Goal: Task Accomplishment & Management: Use online tool/utility

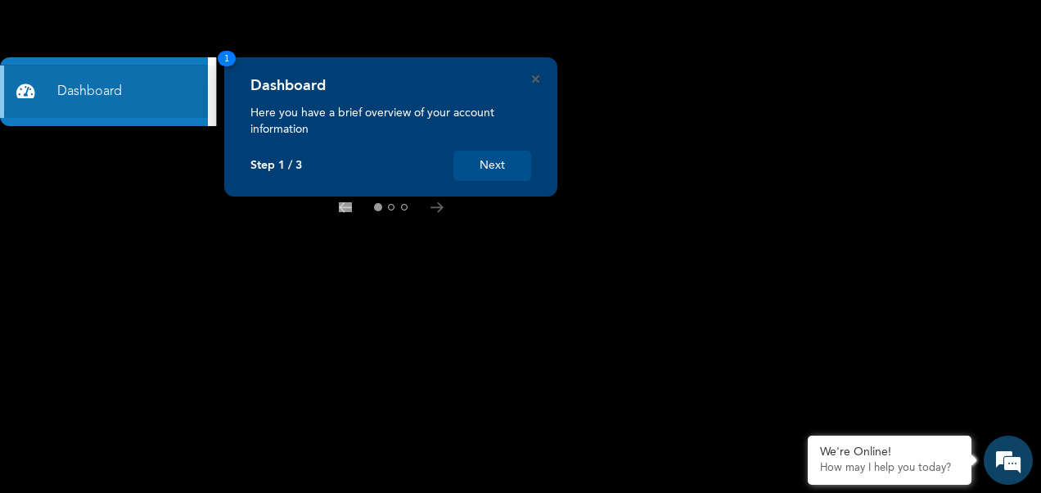
click at [488, 159] on button "Next" at bounding box center [492, 166] width 78 height 30
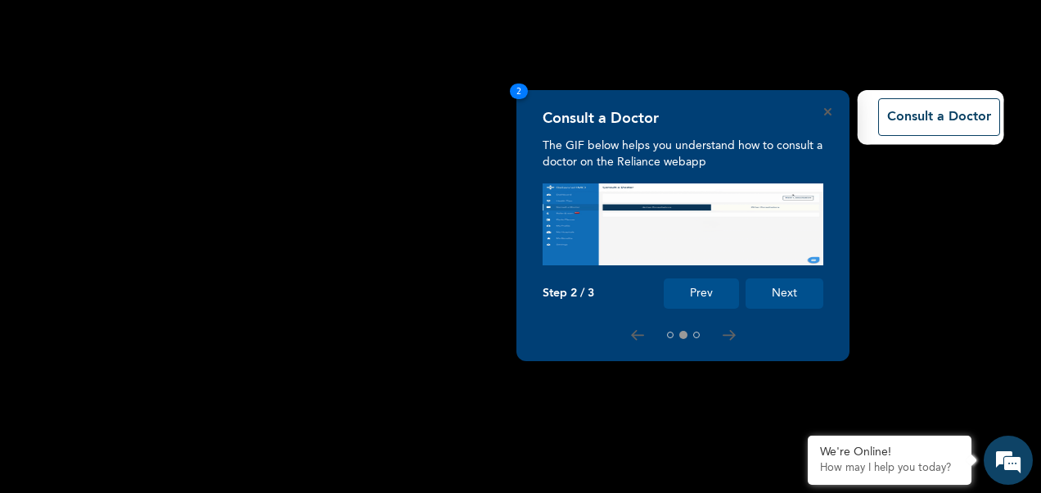
click at [765, 281] on button "Next" at bounding box center [784, 293] width 78 height 30
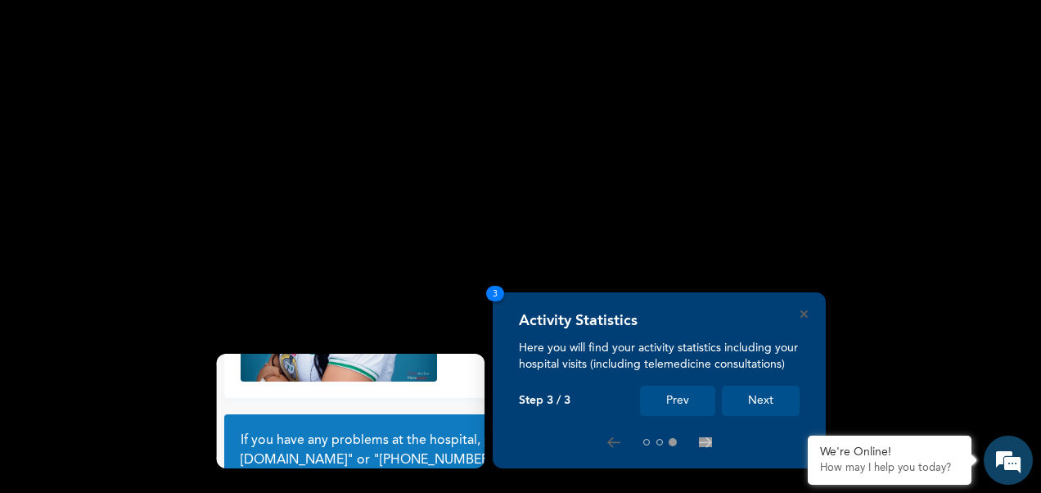
scroll to position [141, 0]
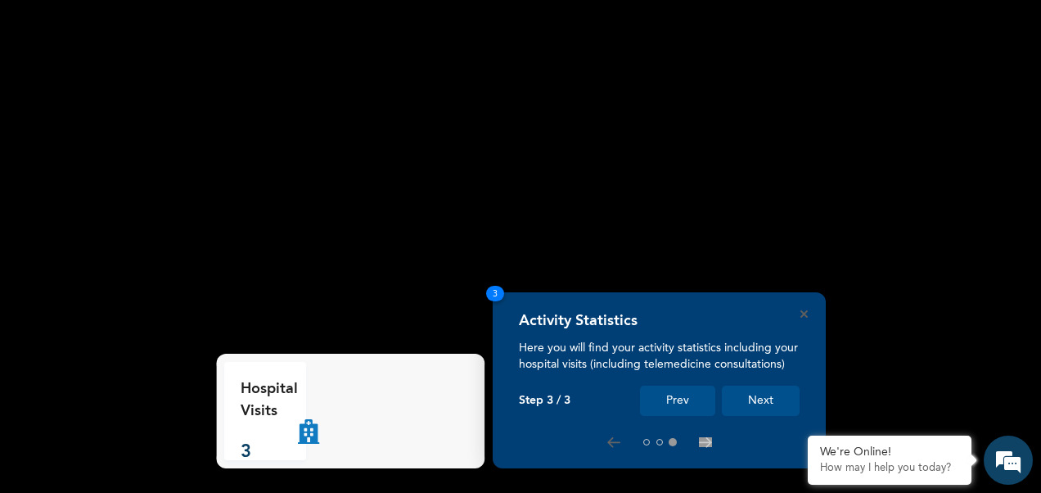
click at [761, 401] on button "Next" at bounding box center [761, 400] width 78 height 30
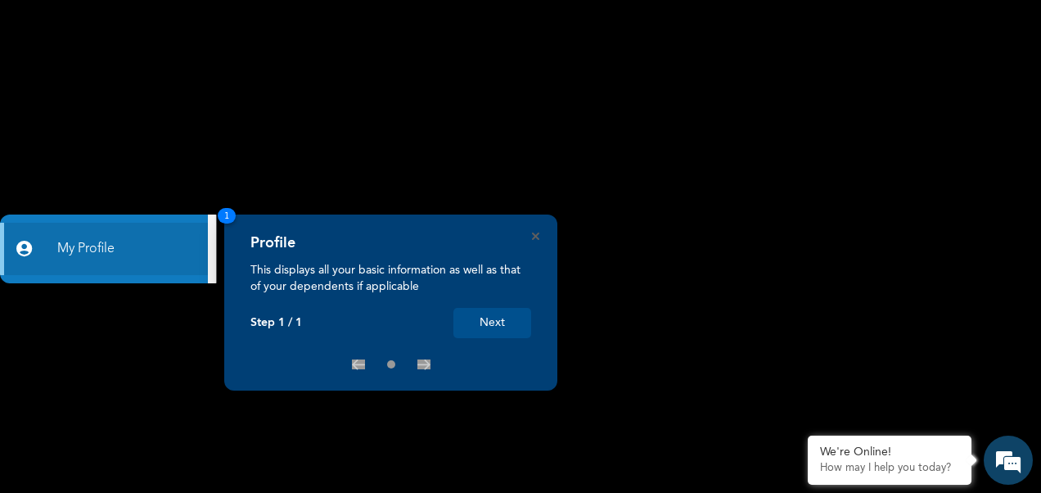
click at [511, 327] on button "Next" at bounding box center [492, 323] width 78 height 30
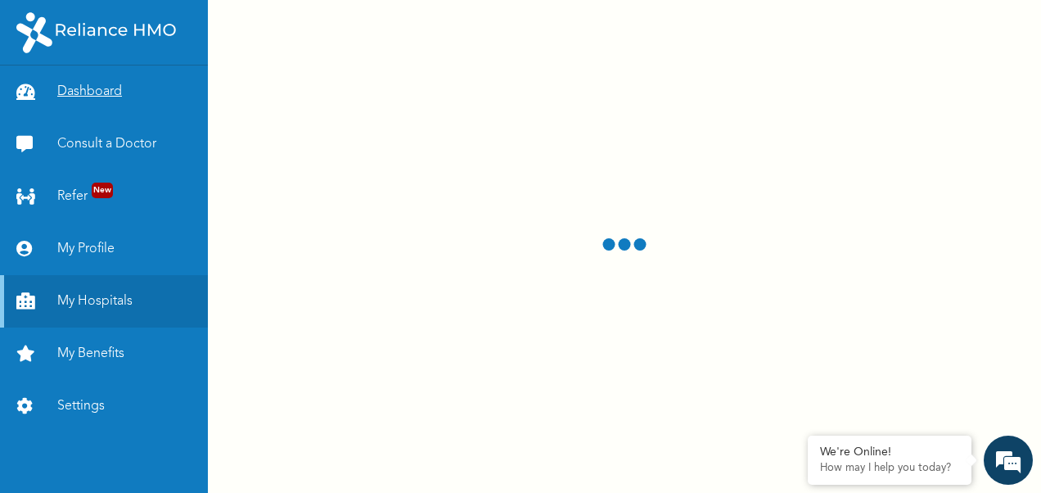
click at [119, 92] on link "Dashboard" at bounding box center [104, 91] width 208 height 52
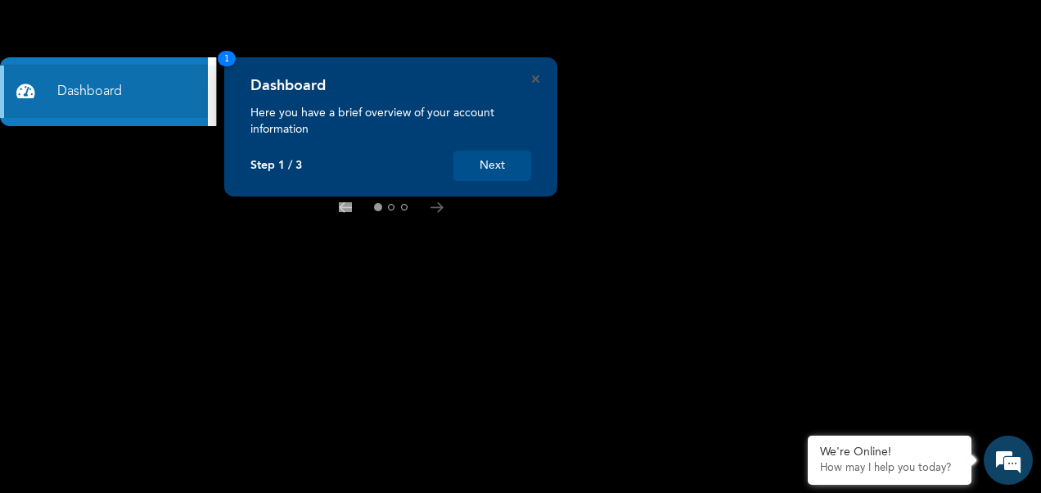
click at [475, 173] on button "Next" at bounding box center [492, 166] width 78 height 30
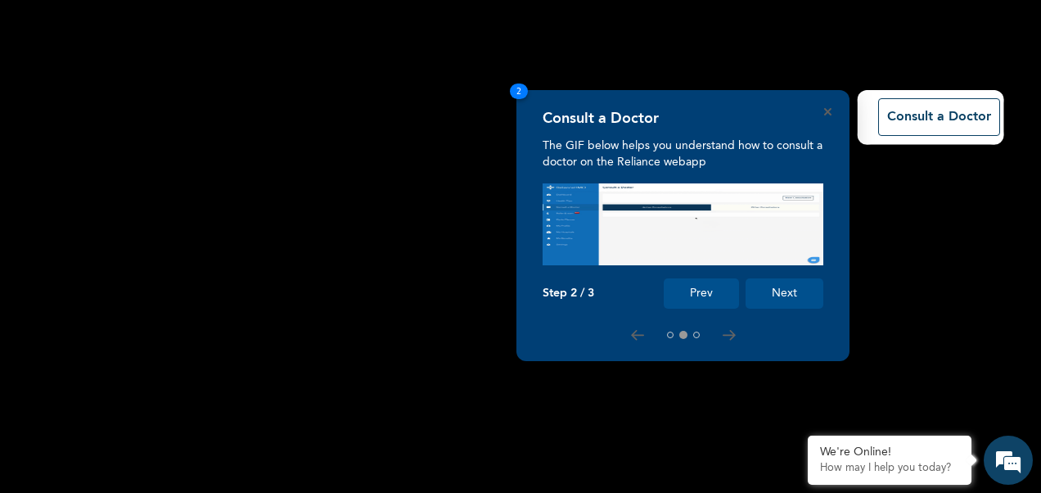
click at [787, 291] on button "Next" at bounding box center [784, 293] width 78 height 30
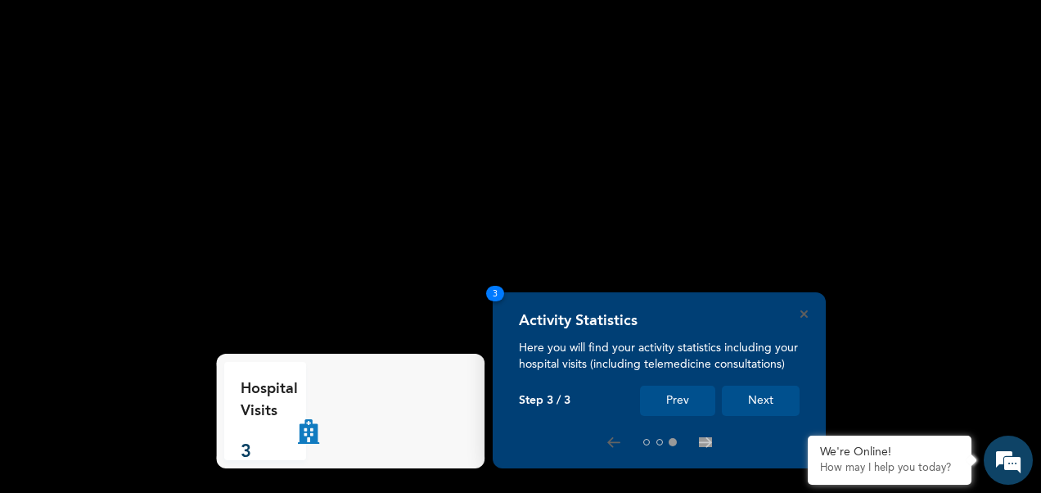
click at [751, 406] on button "Next" at bounding box center [761, 400] width 78 height 30
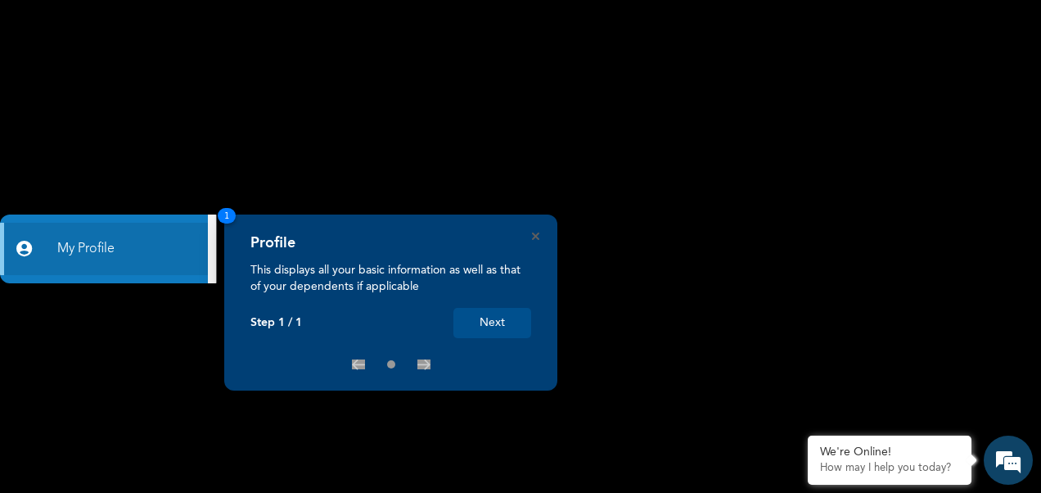
click at [476, 317] on button "Next" at bounding box center [492, 323] width 78 height 30
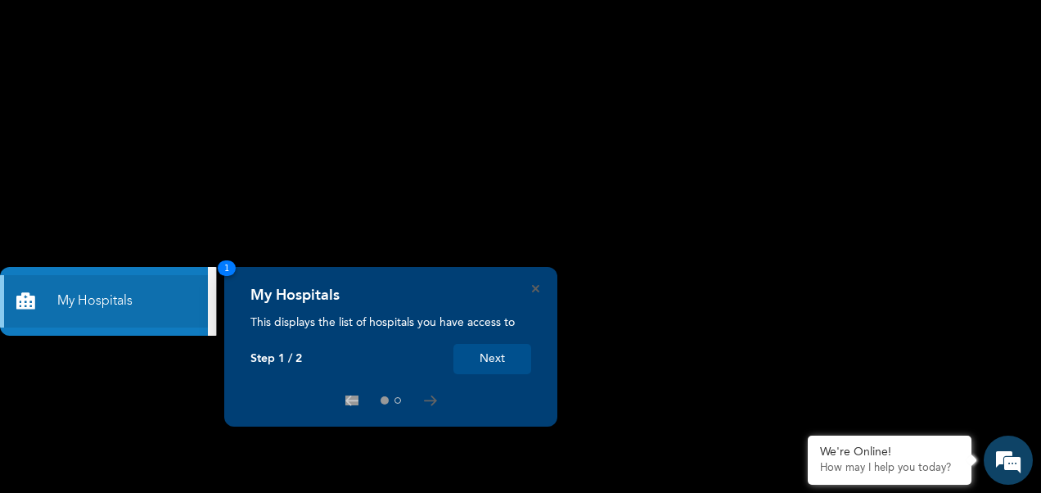
click at [492, 363] on button "Next" at bounding box center [492, 359] width 78 height 30
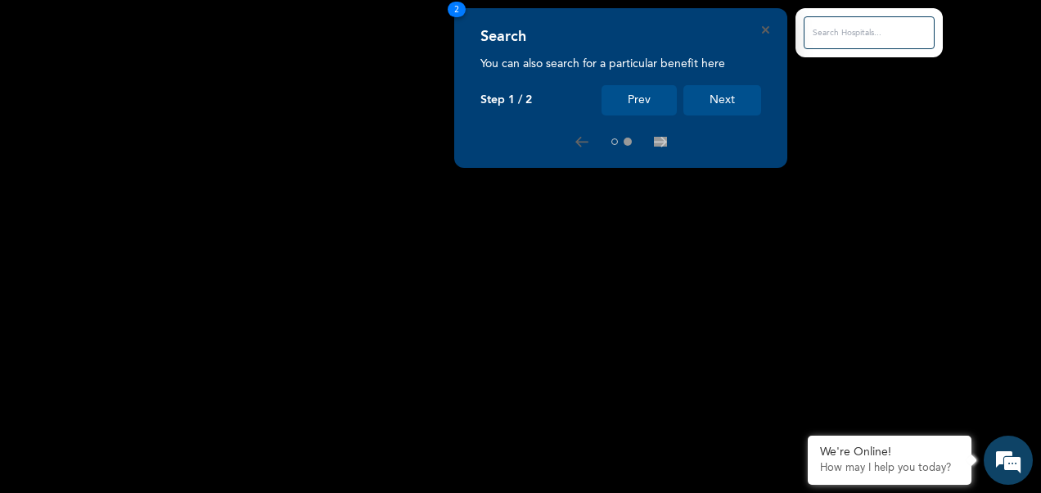
click at [702, 101] on button "Next" at bounding box center [722, 100] width 78 height 30
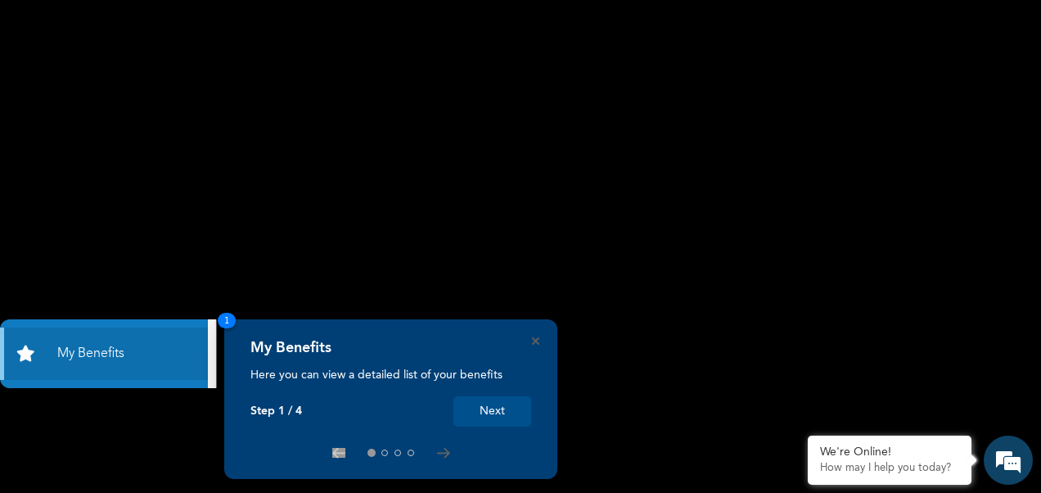
click at [484, 401] on button "Next" at bounding box center [492, 411] width 78 height 30
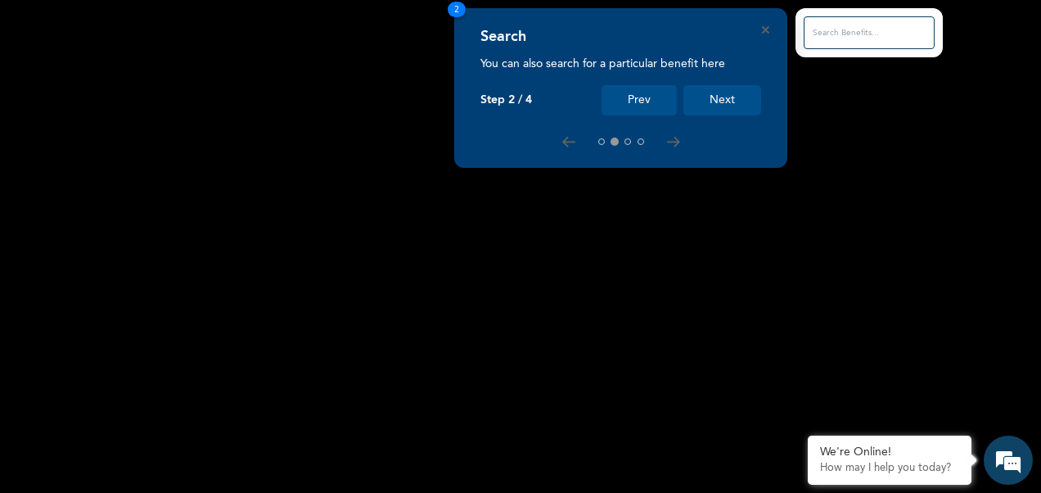
click at [736, 107] on button "Next" at bounding box center [722, 100] width 78 height 30
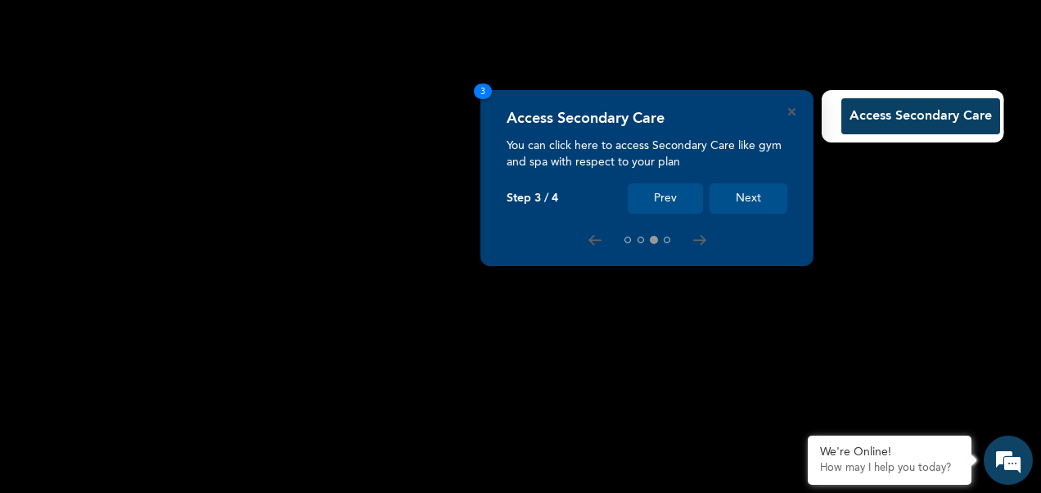
click at [750, 187] on button "Next" at bounding box center [748, 198] width 78 height 30
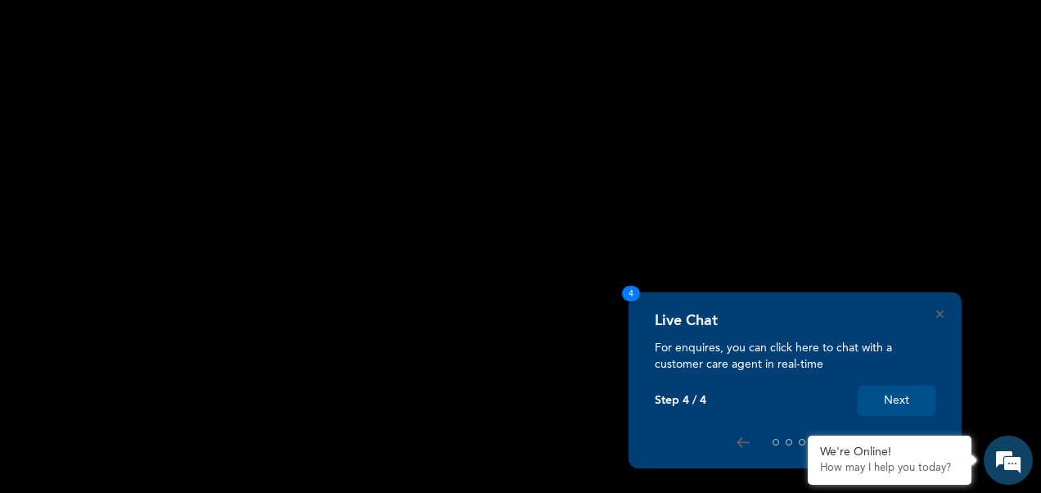
click at [882, 393] on button "Next" at bounding box center [897, 400] width 78 height 30
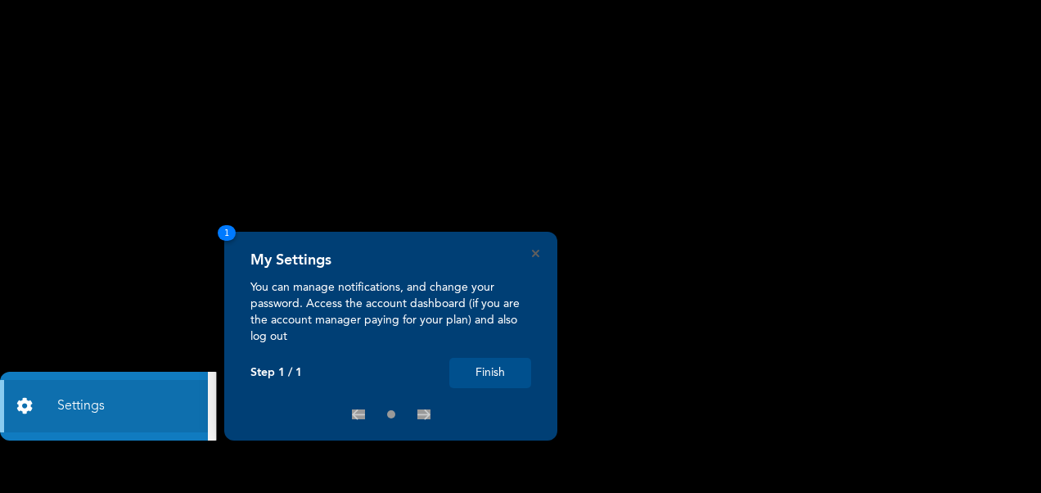
click at [494, 365] on button "Finish" at bounding box center [490, 373] width 82 height 30
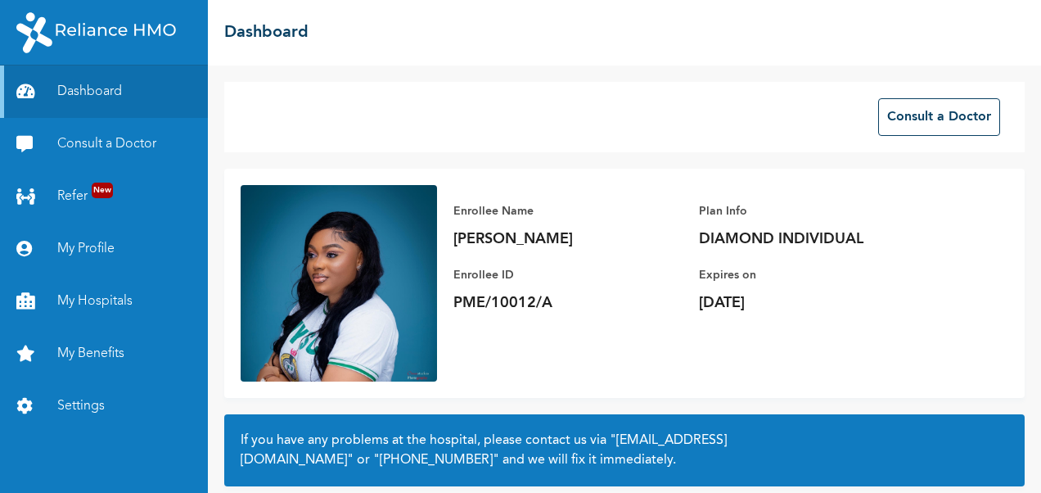
click at [1032, 180] on div "Consult a Doctor Enrollee Name [PERSON_NAME] Enrollee ID PME/10012/A Plan Info …" at bounding box center [624, 278] width 833 height 427
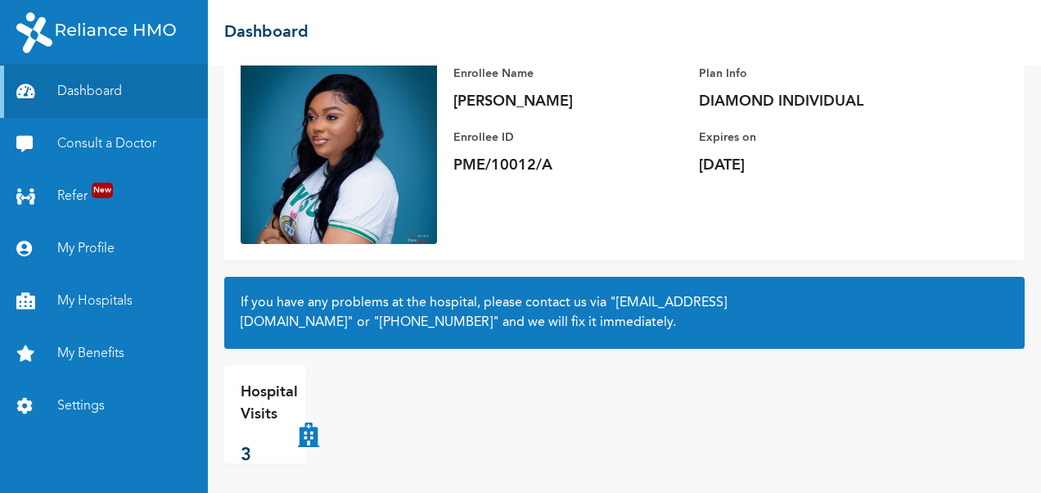
scroll to position [141, 0]
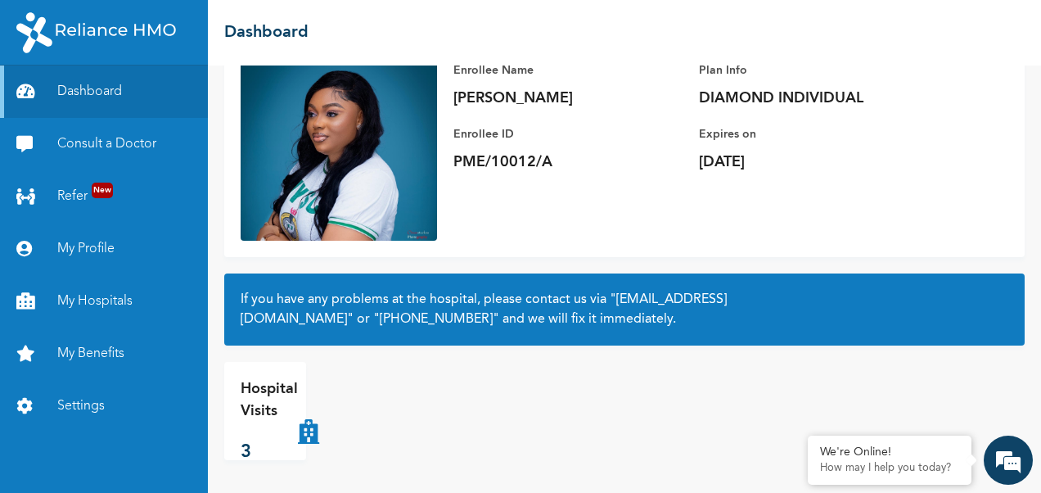
click at [241, 442] on p "3" at bounding box center [269, 452] width 57 height 27
click at [93, 352] on link "My Benefits" at bounding box center [104, 353] width 208 height 52
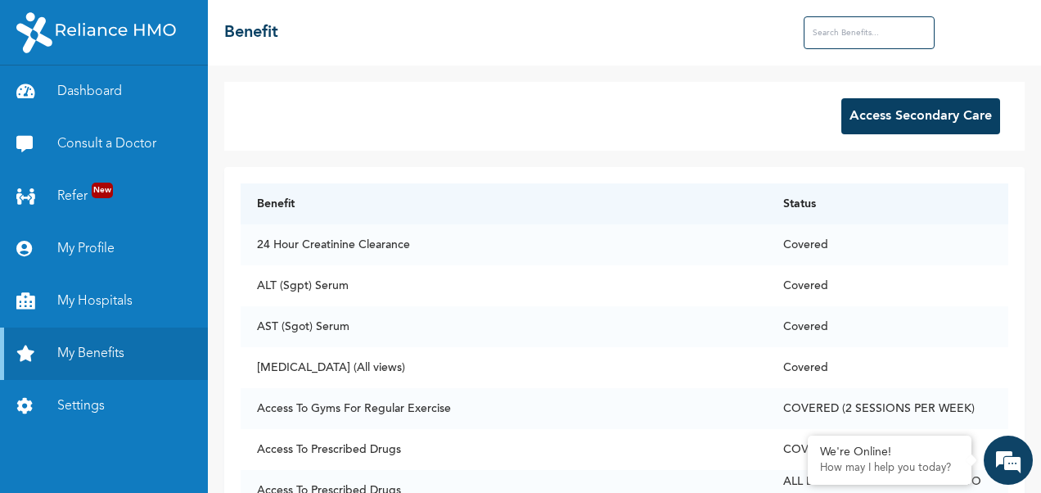
click at [453, 131] on div "Access Secondary Care" at bounding box center [624, 116] width 800 height 69
click at [689, 105] on div "Access Secondary Care" at bounding box center [624, 116] width 800 height 69
click at [833, 32] on input "text" at bounding box center [869, 32] width 131 height 33
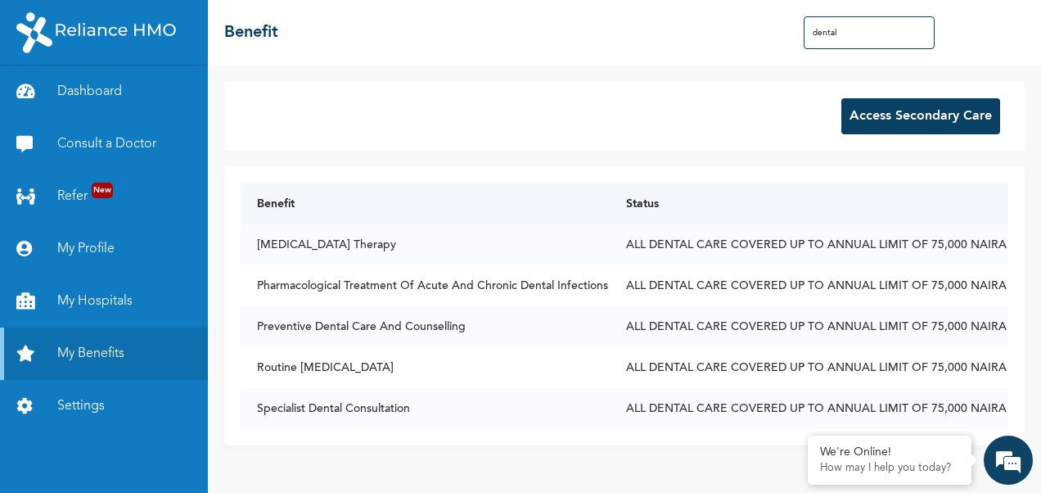
type input "dental"
drag, startPoint x: 1034, startPoint y: 218, endPoint x: 1040, endPoint y: 353, distance: 135.1
click at [1040, 353] on html "Dashboard Consult a Doctor Refer New My Profile My Hospitals My Benefits Settin…" at bounding box center [520, 246] width 1041 height 493
click at [106, 347] on link "My Benefits" at bounding box center [104, 353] width 208 height 52
click at [849, 39] on input "dental" at bounding box center [869, 32] width 131 height 33
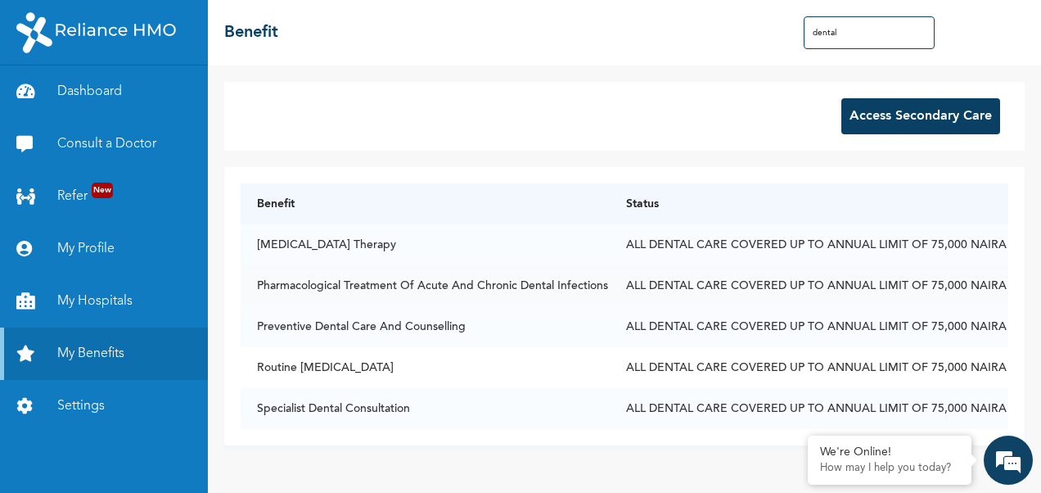
click at [558, 285] on td "Pharmacological Treatment Of Acute And Chronic Dental Infections" at bounding box center [425, 285] width 369 height 41
click at [723, 292] on td "ALL DENTAL CARE COVERED UP TO ANNUAL LIMIT OF 75,000 NAIRA" at bounding box center [809, 285] width 399 height 41
click at [71, 303] on link "My Hospitals" at bounding box center [104, 301] width 208 height 52
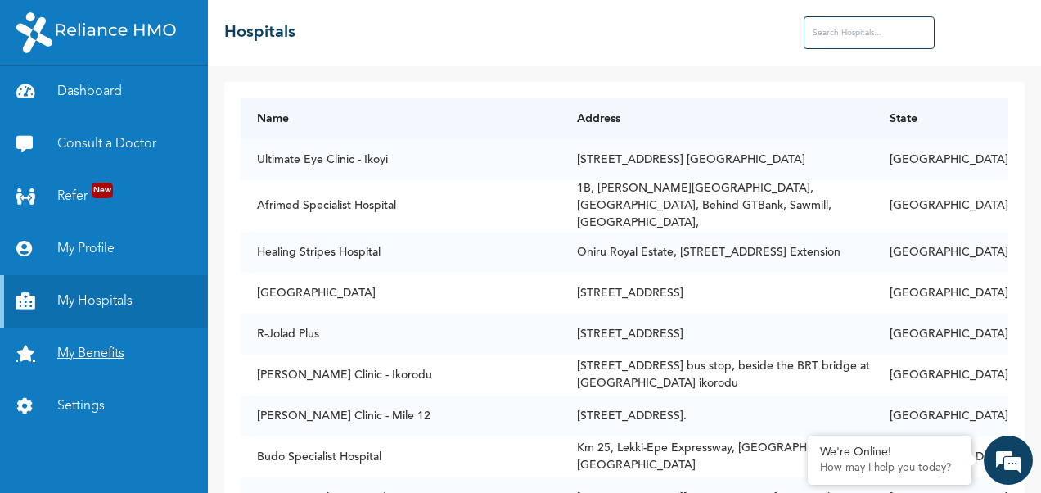
click at [87, 349] on link "My Benefits" at bounding box center [104, 353] width 208 height 52
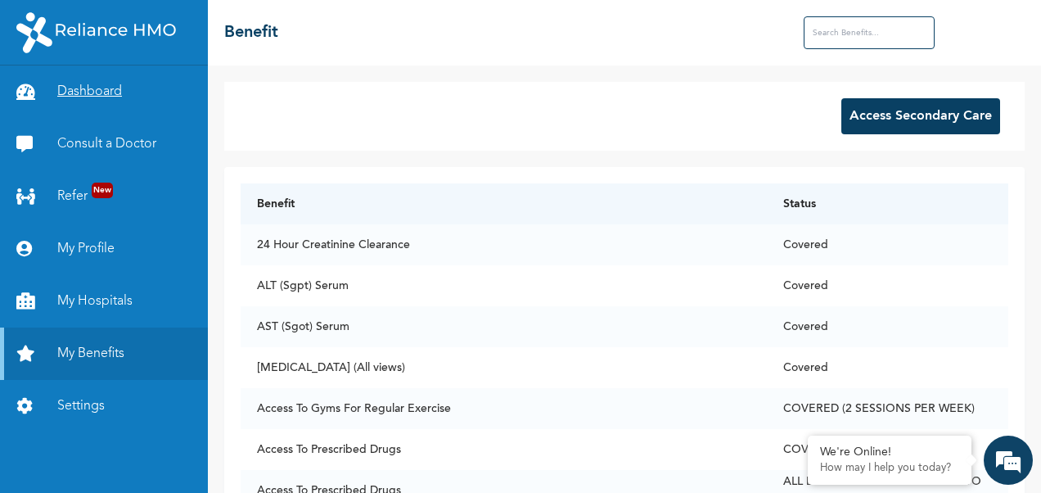
click at [74, 87] on link "Dashboard" at bounding box center [104, 91] width 208 height 52
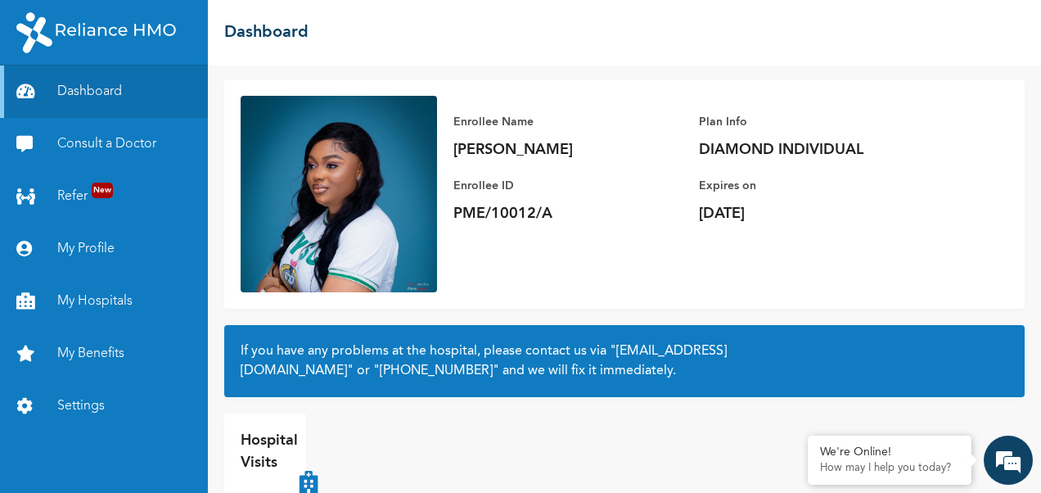
scroll to position [141, 0]
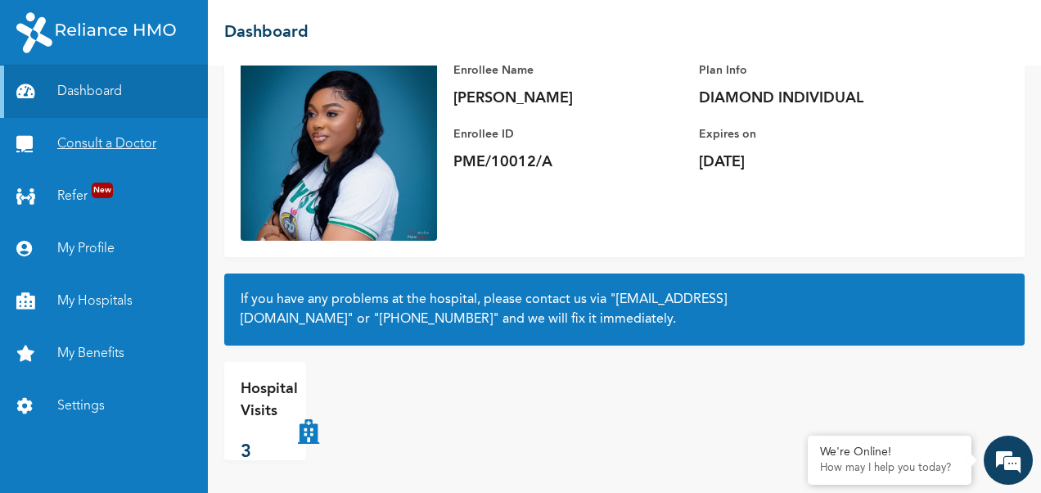
click at [93, 142] on link "Consult a Doctor" at bounding box center [104, 144] width 208 height 52
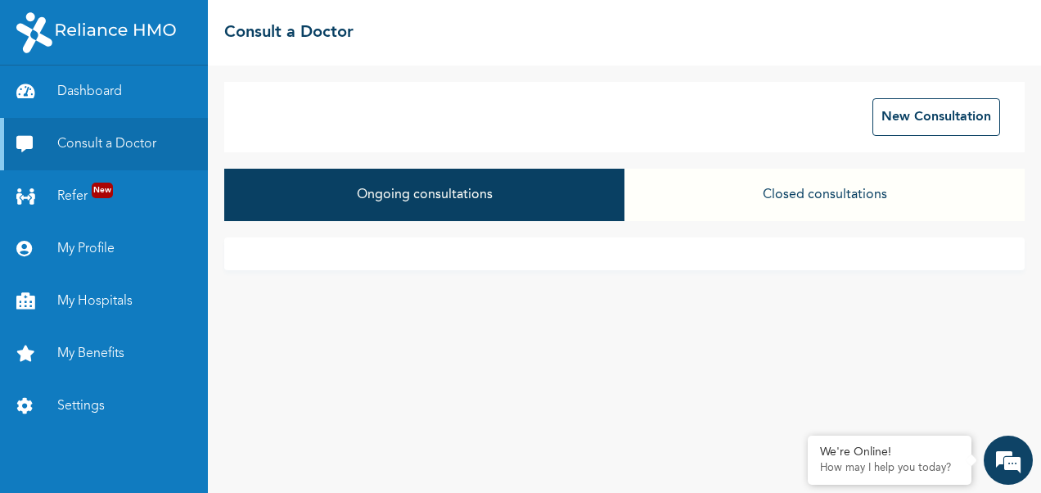
click at [786, 205] on button "Closed consultations" at bounding box center [824, 195] width 400 height 52
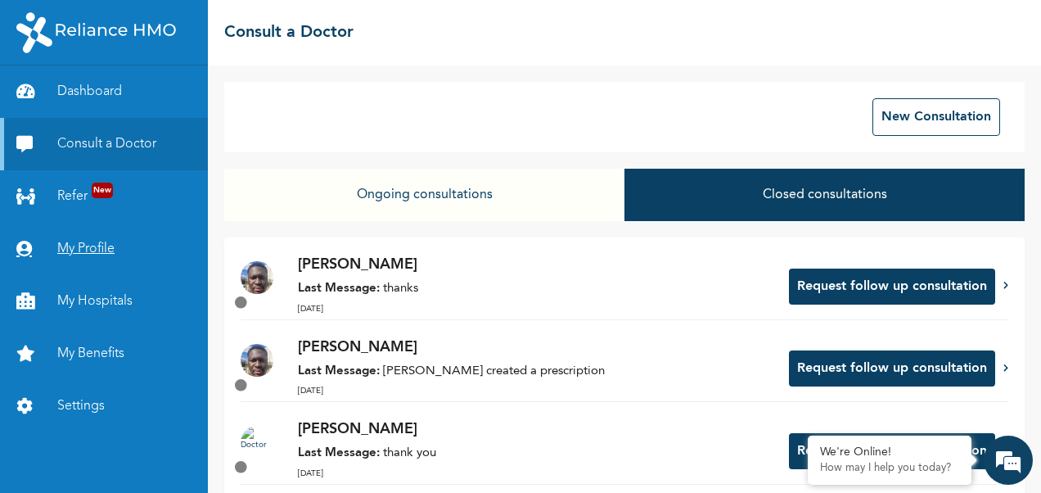
click at [54, 244] on link "My Profile" at bounding box center [104, 249] width 208 height 52
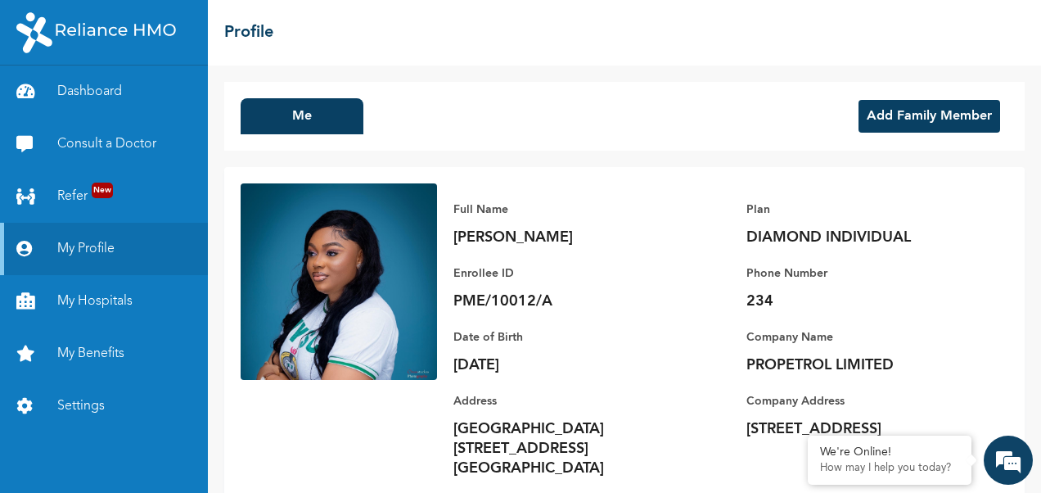
scroll to position [31, 0]
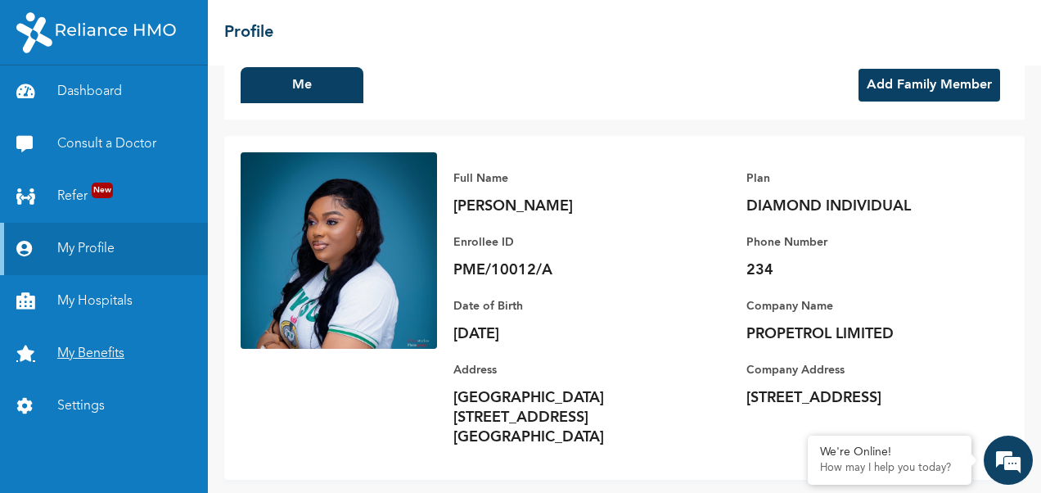
click at [97, 342] on link "My Benefits" at bounding box center [104, 353] width 208 height 52
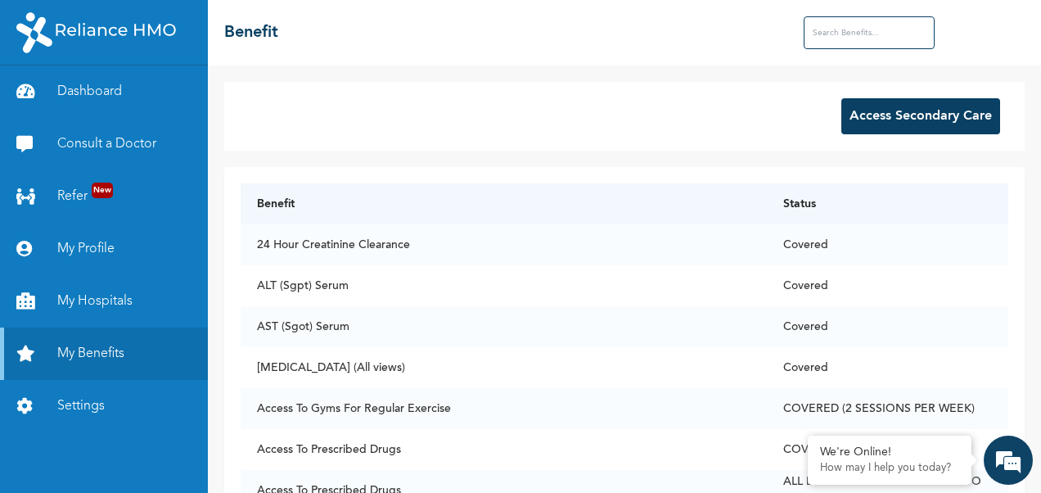
click at [853, 100] on button "Access Secondary Care" at bounding box center [920, 116] width 159 height 36
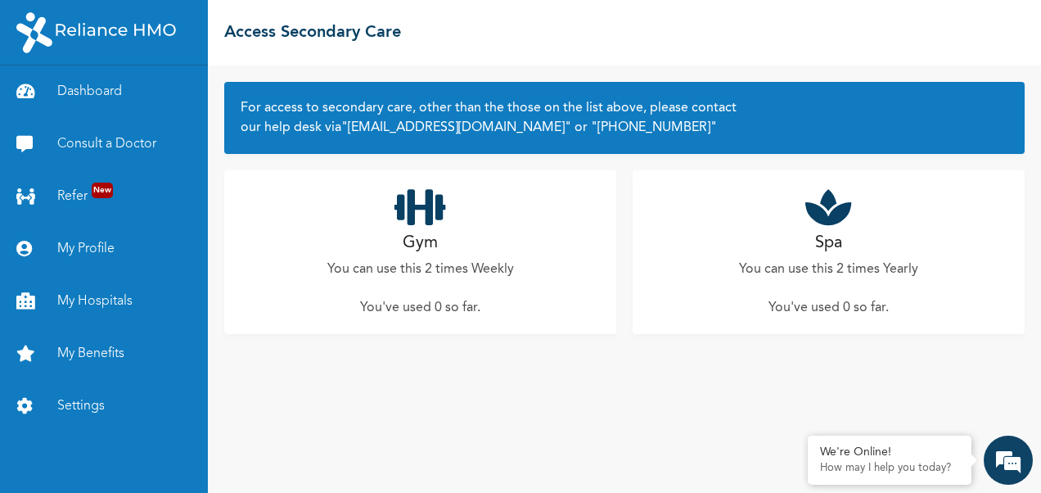
click at [462, 236] on div "Gym You can use this 2 times Weekly You've used 0 so far ." at bounding box center [420, 252] width 392 height 164
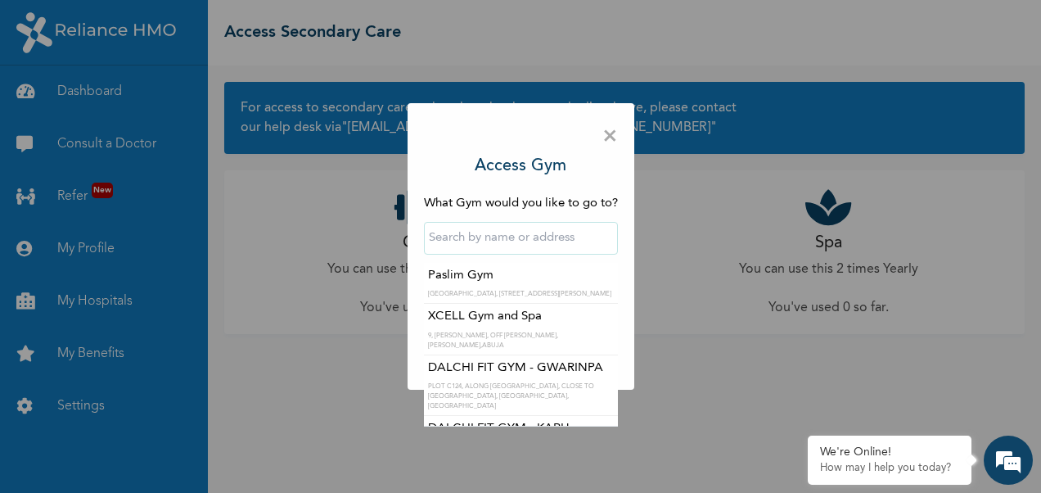
click at [538, 235] on input "text" at bounding box center [521, 238] width 194 height 33
click at [514, 242] on input "text" at bounding box center [521, 238] width 194 height 33
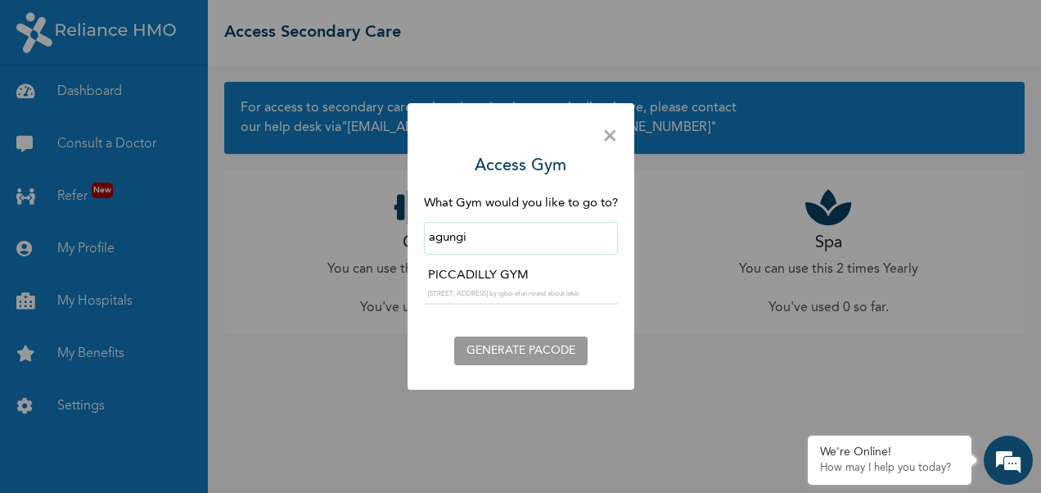
type input "PICCADILLY GYM"
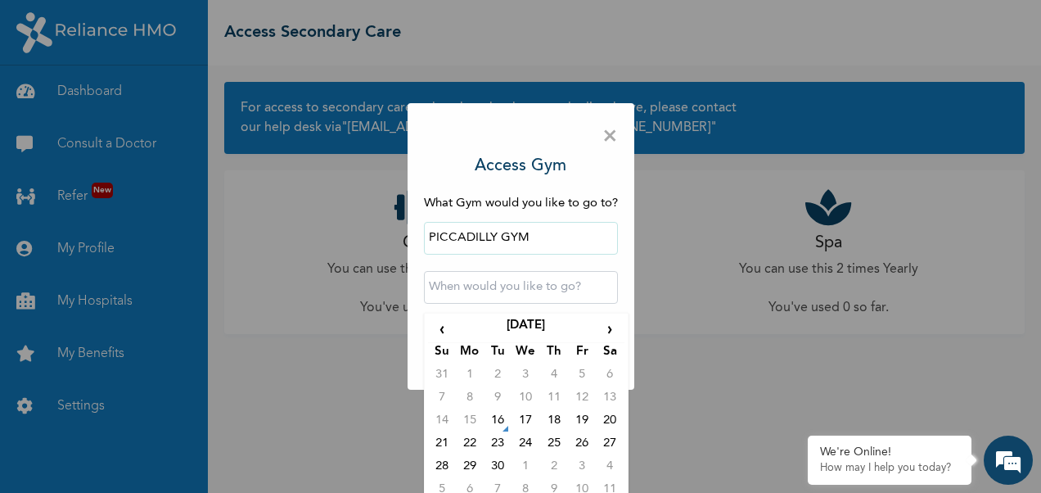
click at [554, 287] on input "text" at bounding box center [521, 287] width 194 height 33
click at [493, 415] on td "16" at bounding box center [498, 423] width 28 height 23
type input "[DATE] 12:00 AM"
click at [551, 286] on input "[DATE] 12:00 AM" at bounding box center [521, 287] width 194 height 33
click at [506, 290] on input "[DATE] 12:00 AM" at bounding box center [521, 287] width 194 height 33
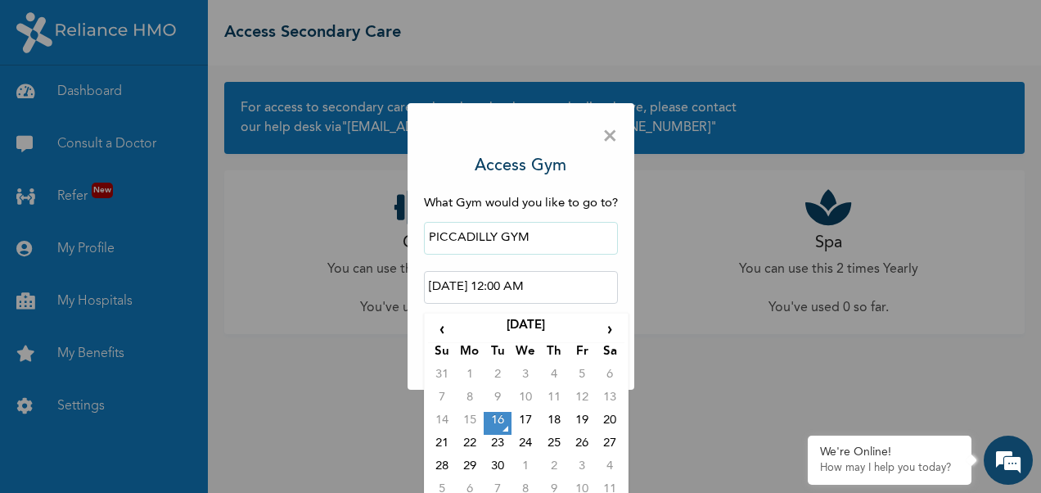
click at [506, 290] on input "[DATE] 12:00 AM" at bounding box center [521, 287] width 194 height 33
click at [503, 285] on input "[DATE] 12:00 AM" at bounding box center [521, 287] width 194 height 33
click at [501, 290] on input "[DATE] 12:00 AM" at bounding box center [521, 287] width 194 height 33
click at [491, 422] on td "16" at bounding box center [498, 423] width 28 height 23
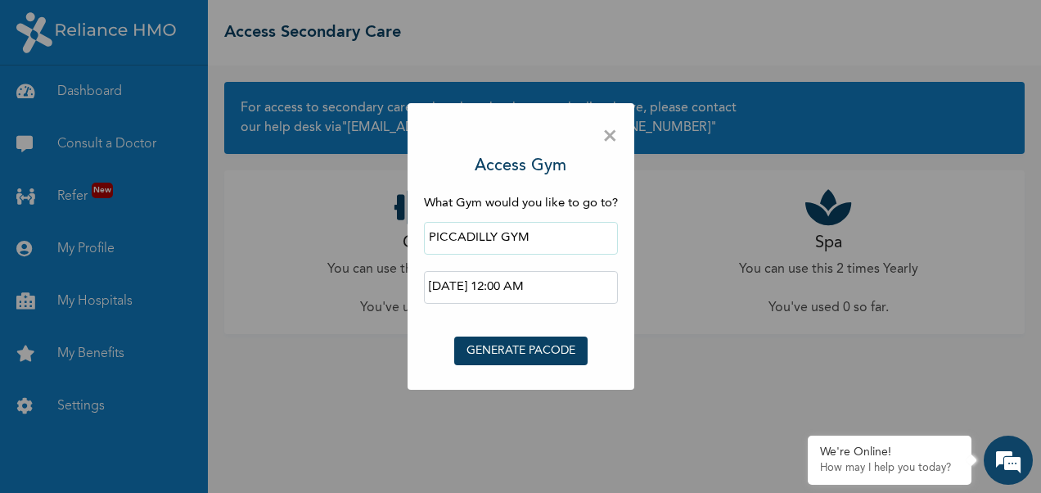
click at [512, 290] on input "[DATE] 12:00 AM" at bounding box center [521, 287] width 194 height 33
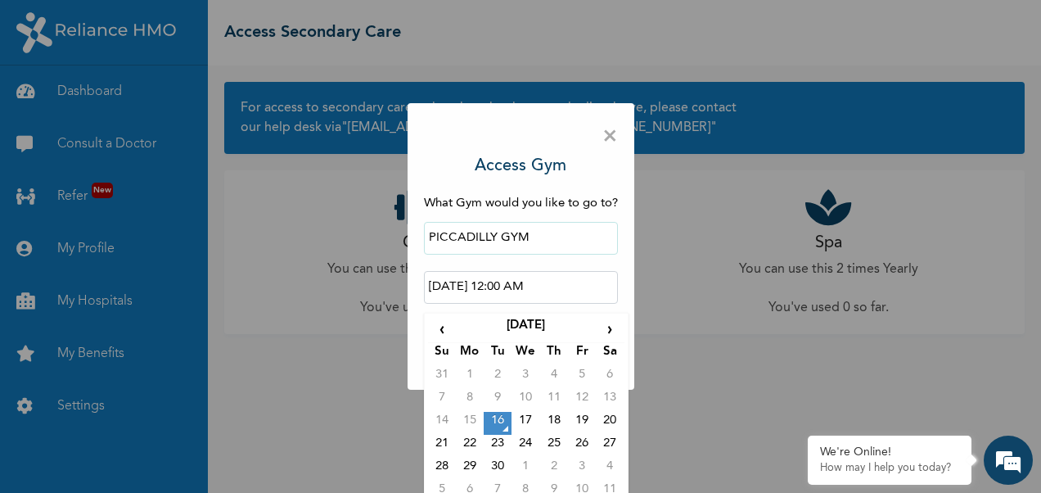
click at [535, 290] on input "[DATE] 12:00 AM" at bounding box center [521, 287] width 194 height 33
click at [552, 282] on input "[DATE] 12:00 AM" at bounding box center [521, 287] width 194 height 33
click at [539, 283] on input "[DATE] 12:00 AM" at bounding box center [521, 287] width 194 height 33
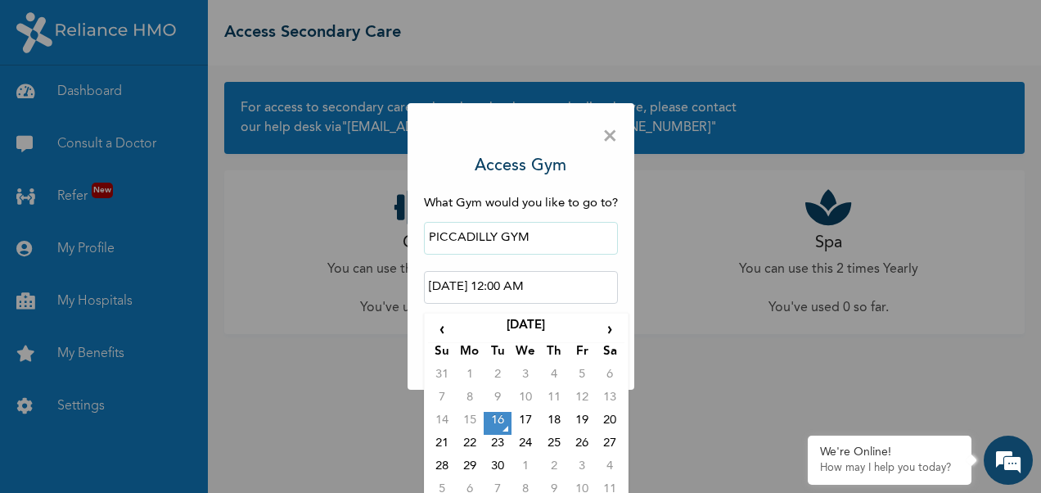
click at [539, 283] on input "[DATE] 12:00 AM" at bounding box center [521, 287] width 194 height 33
click at [547, 287] on input "[DATE] 12:00 AM" at bounding box center [521, 287] width 194 height 33
click at [535, 288] on input "[DATE] 12:00 AM" at bounding box center [521, 287] width 194 height 33
click at [514, 285] on input "[DATE] 12:00 AM" at bounding box center [521, 287] width 194 height 33
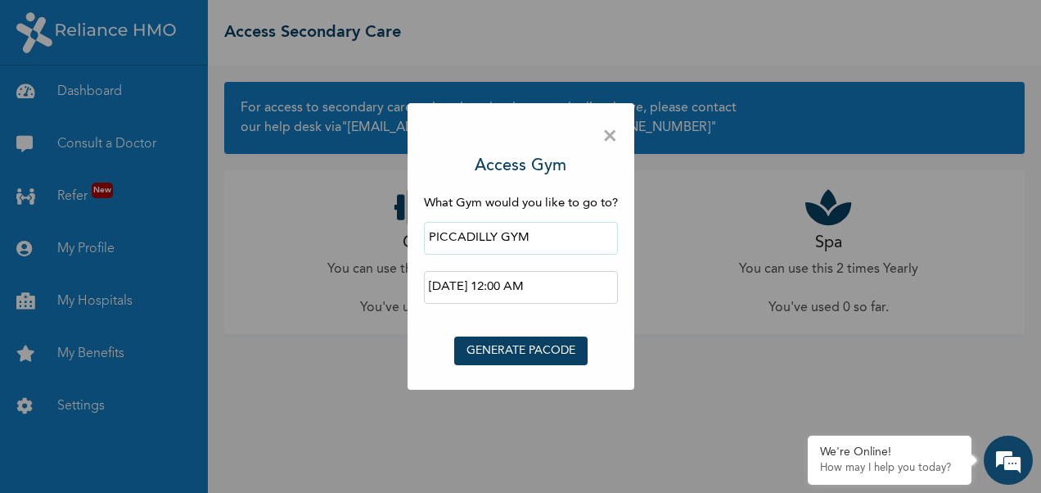
click at [375, 199] on div "× Access Gym What Gym would you like to go to? PICCADILLY GYM [DATE] 12:00 AM ‹…" at bounding box center [520, 246] width 1041 height 493
click at [268, 222] on div "× Access Gym What Gym would you like to go to? PICCADILLY GYM [DATE] 12:00 AM ‹…" at bounding box center [520, 246] width 1041 height 493
click at [615, 142] on span "×" at bounding box center [610, 136] width 16 height 34
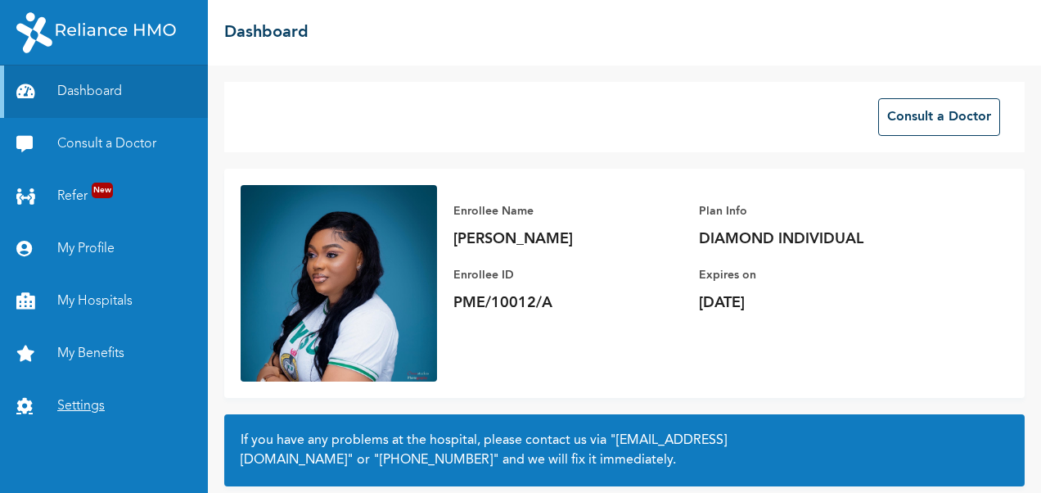
click at [116, 406] on link "Settings" at bounding box center [104, 406] width 208 height 52
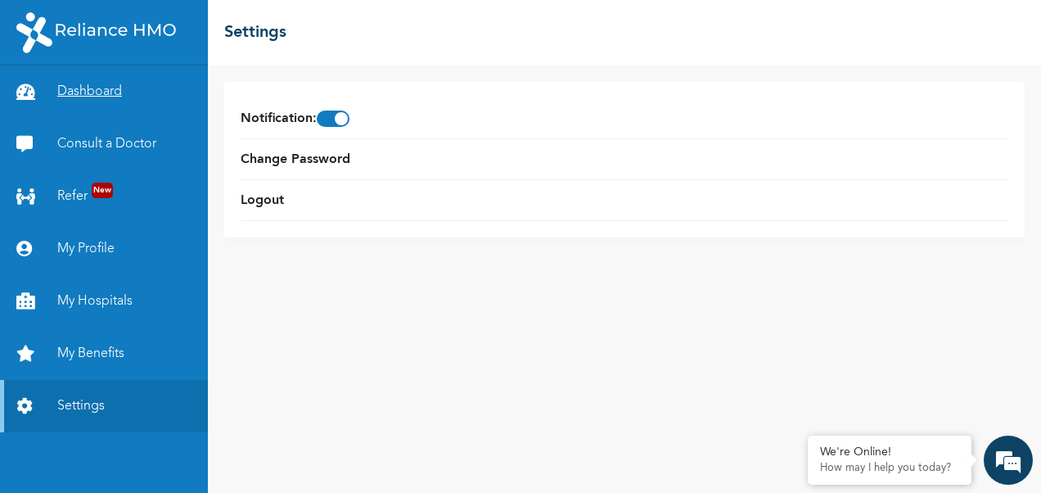
click at [92, 105] on link "Dashboard" at bounding box center [104, 91] width 208 height 52
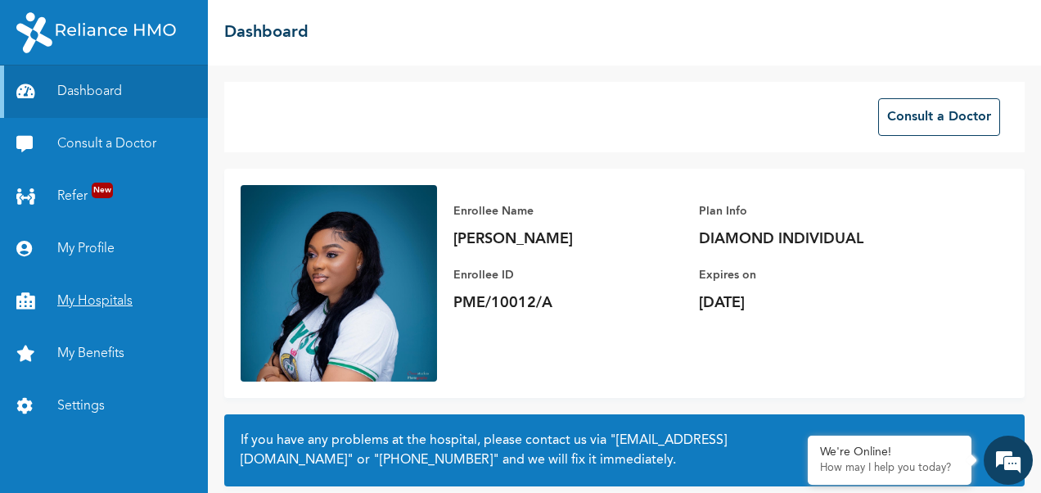
click at [78, 296] on link "My Hospitals" at bounding box center [104, 301] width 208 height 52
